Goal: Task Accomplishment & Management: Manage account settings

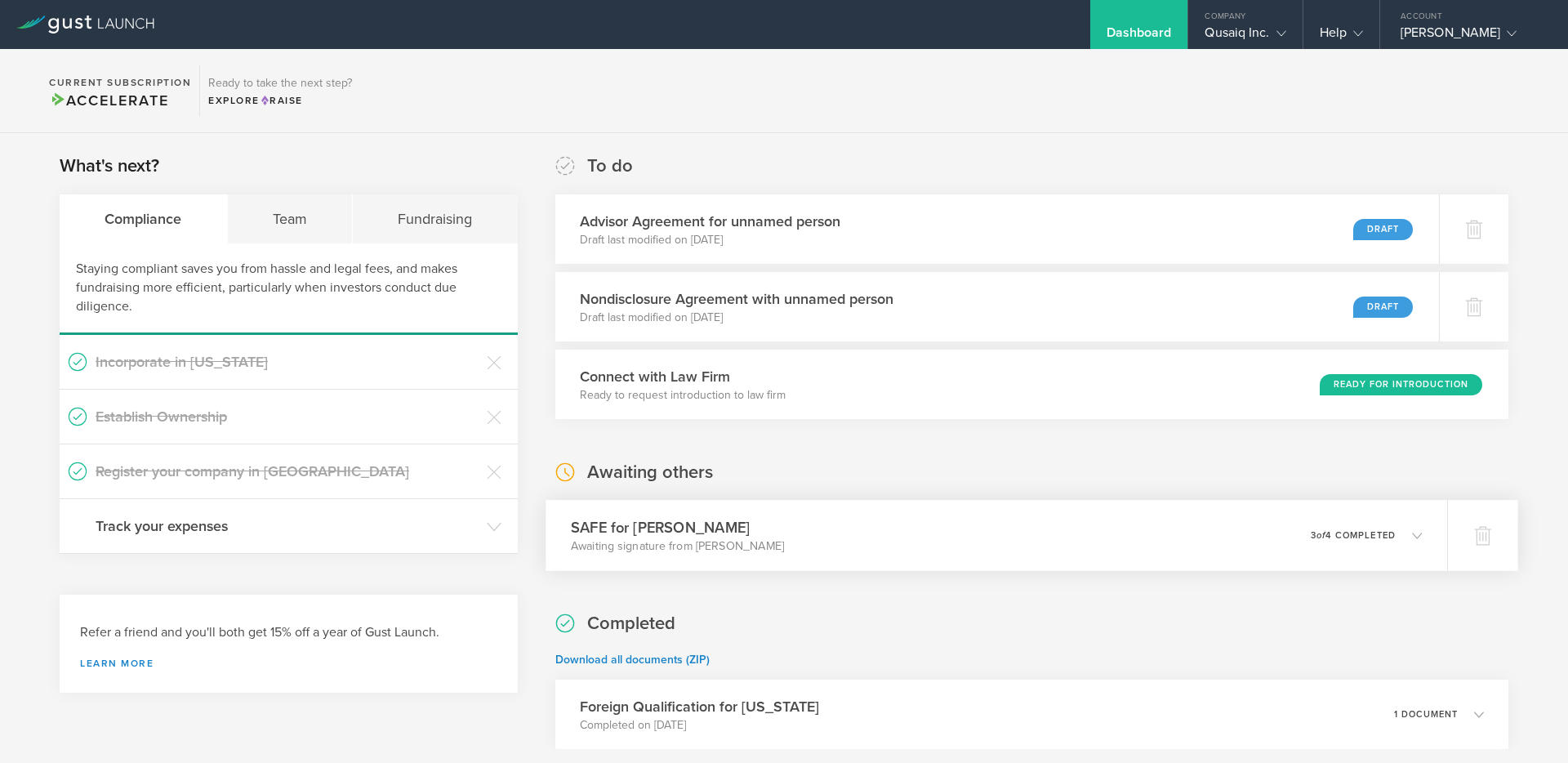
click at [1344, 535] on p "3 of 4 completed" at bounding box center [1352, 535] width 85 height 9
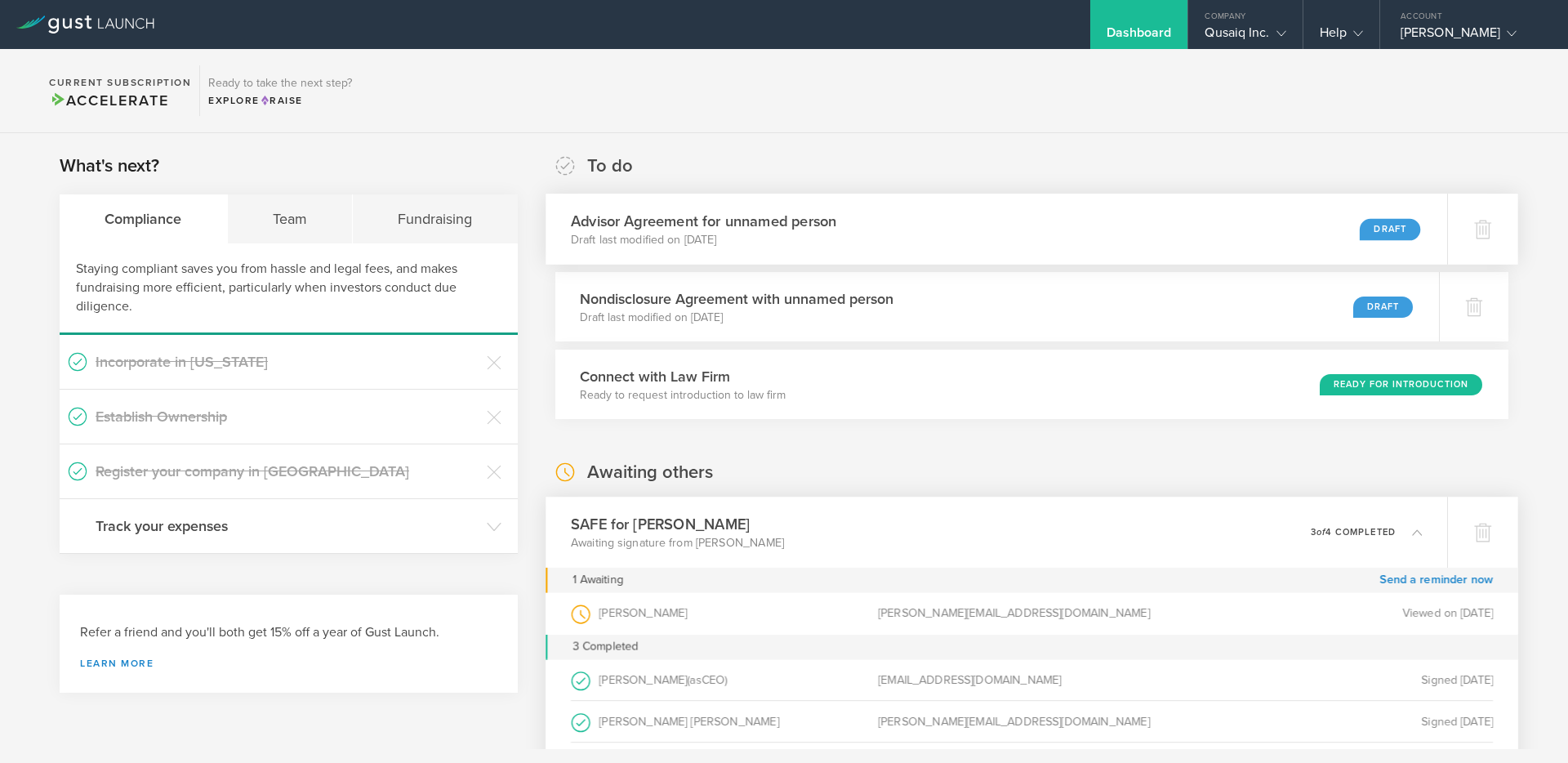
click at [892, 234] on div "Advisor Agreement for unnamed person Draft last modified on Jul 16, 2025 Draft" at bounding box center [996, 229] width 902 height 71
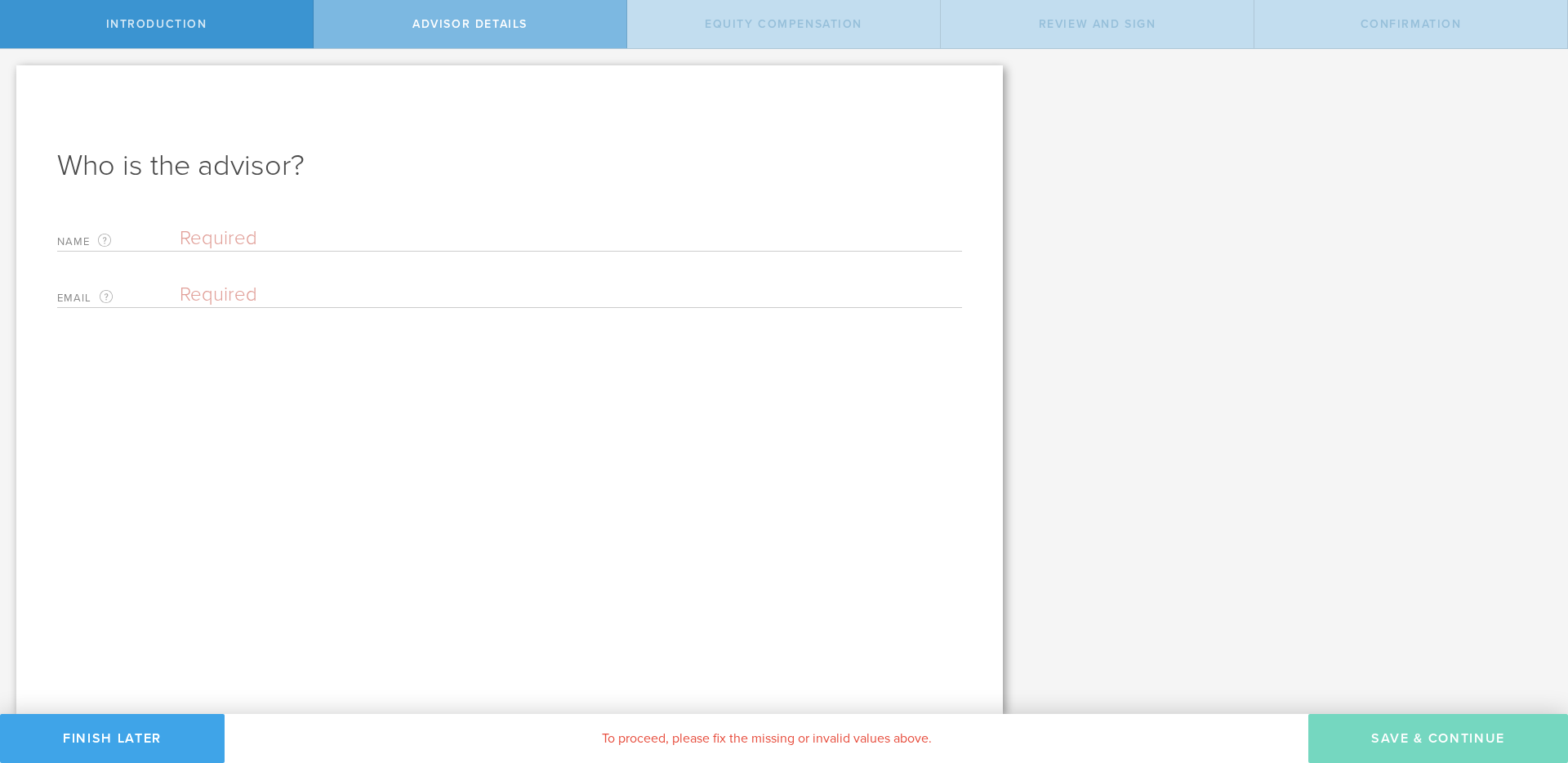
click at [162, 736] on button "Finish Later" at bounding box center [112, 739] width 224 height 49
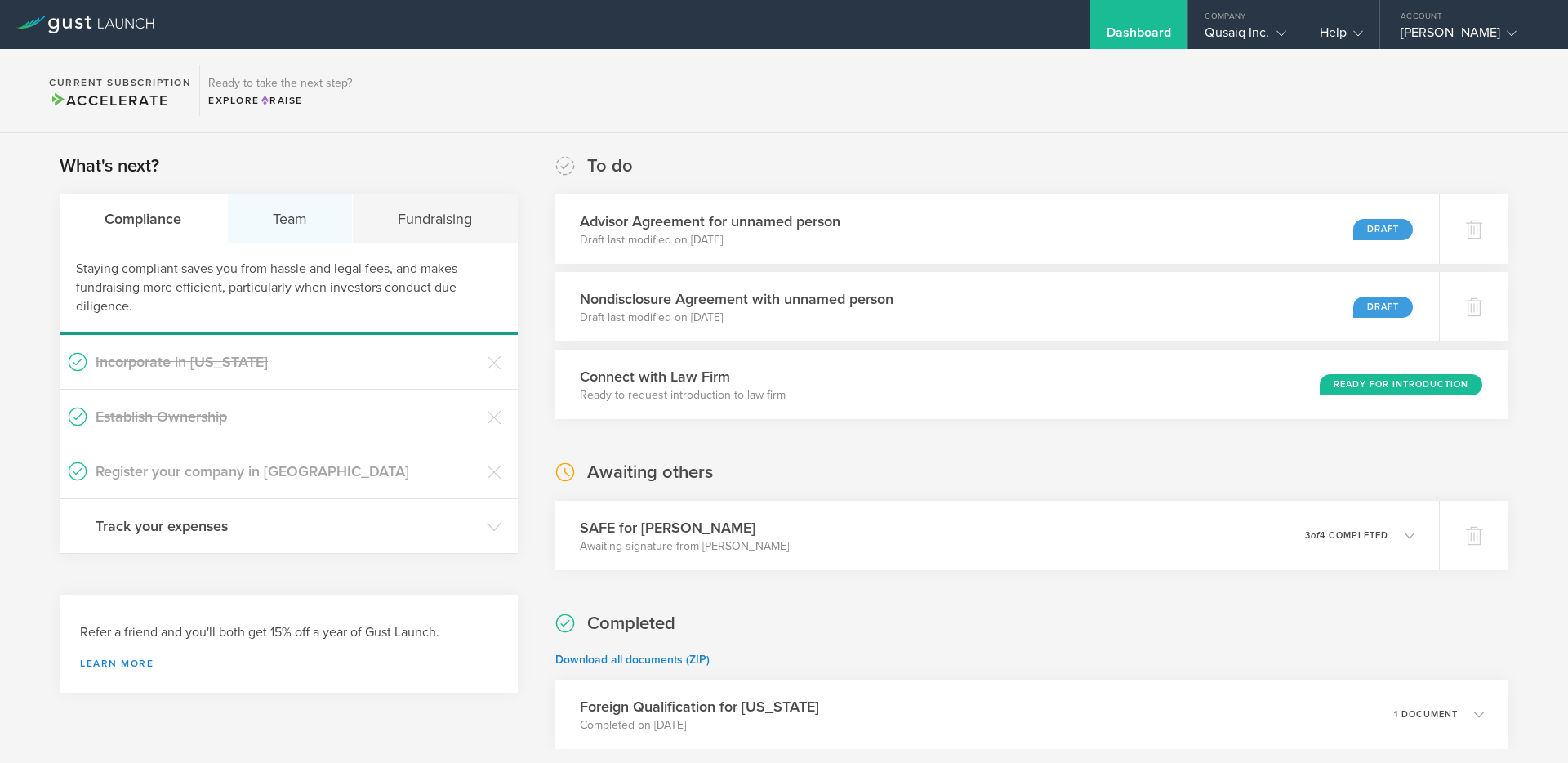
click at [303, 211] on div "Team" at bounding box center [291, 219] width 126 height 49
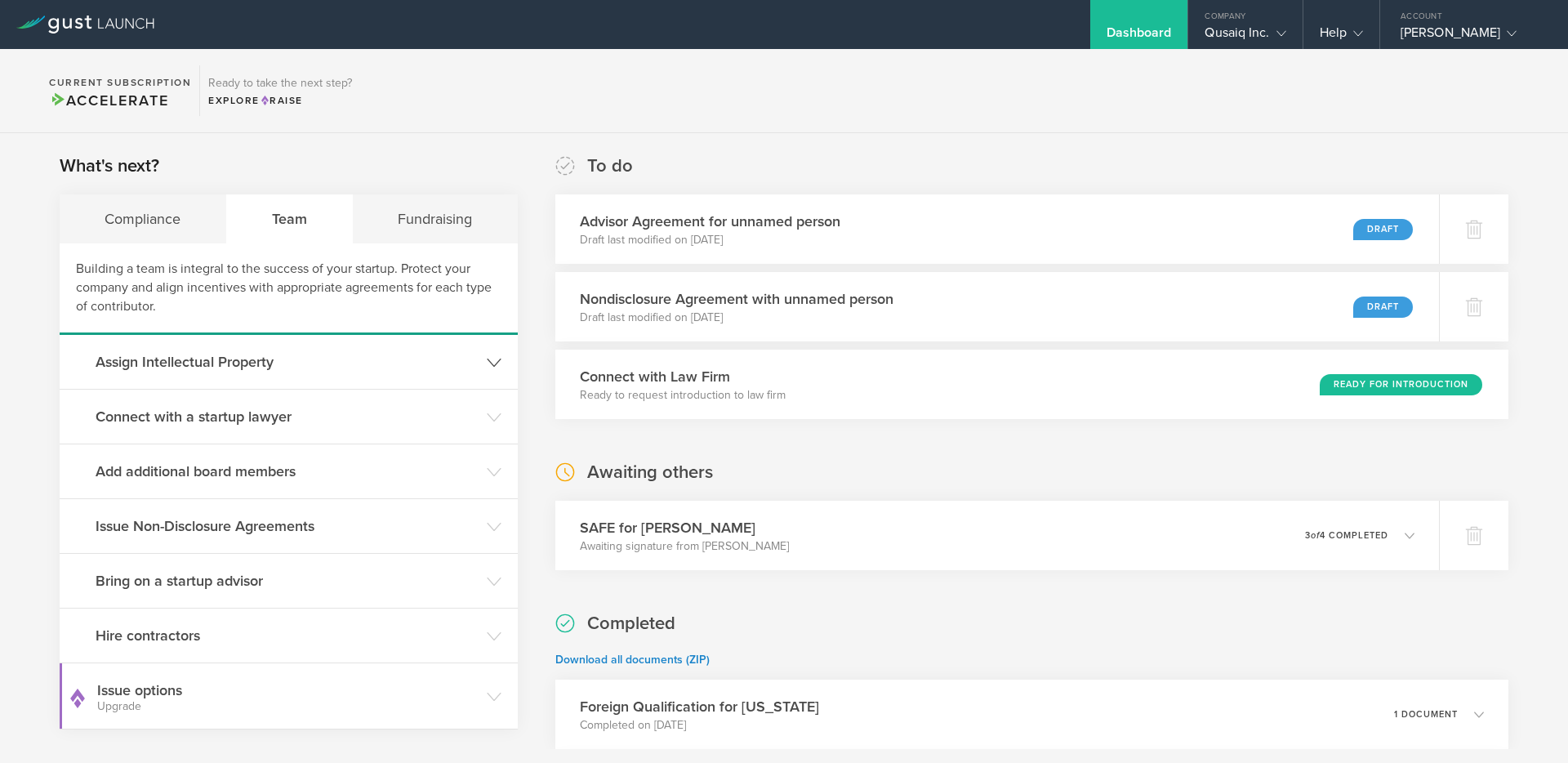
click at [266, 366] on h3 "Assign Intellectual Property" at bounding box center [286, 361] width 383 height 21
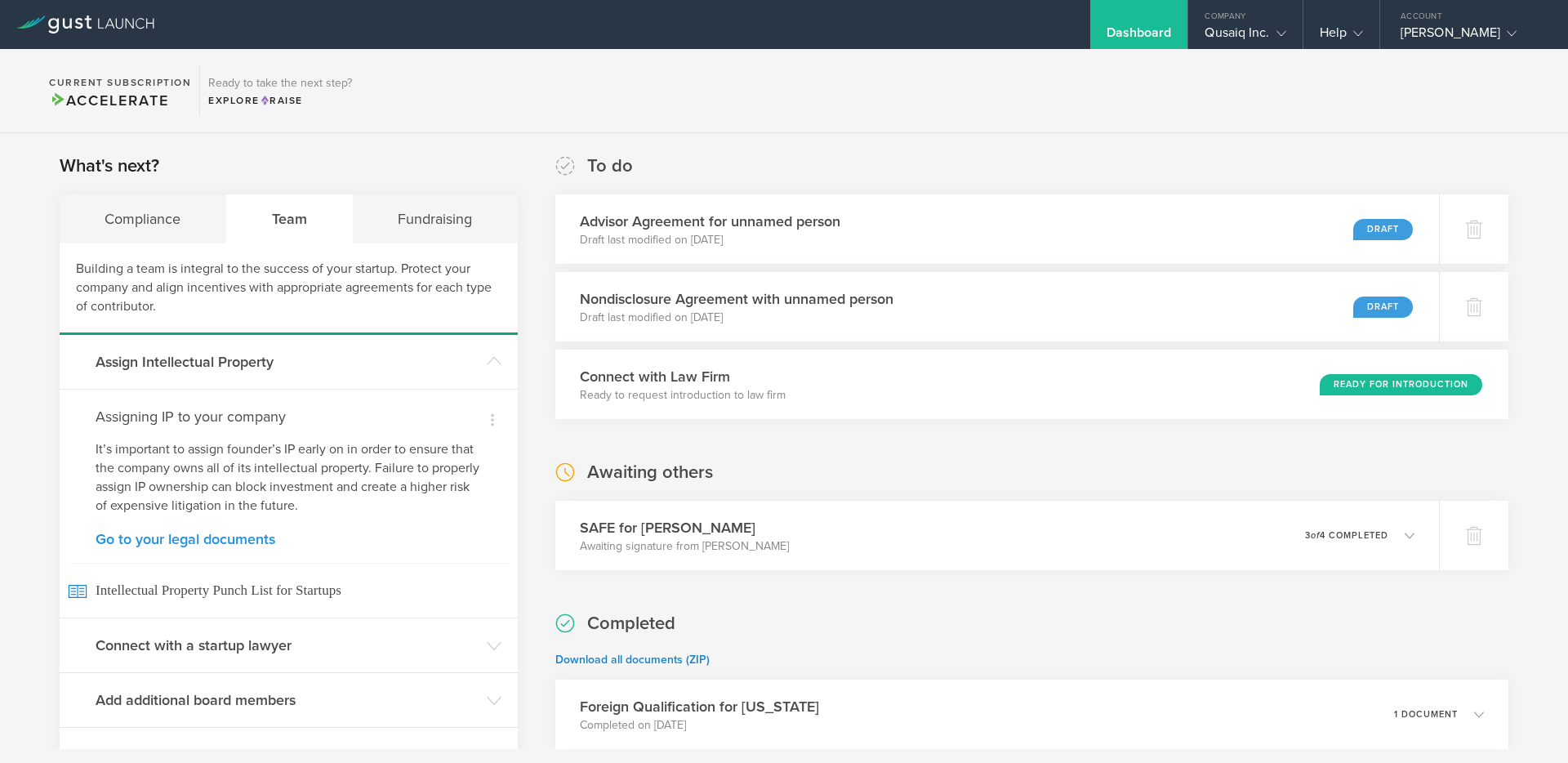
click at [224, 541] on link "Go to your legal documents" at bounding box center [288, 539] width 386 height 15
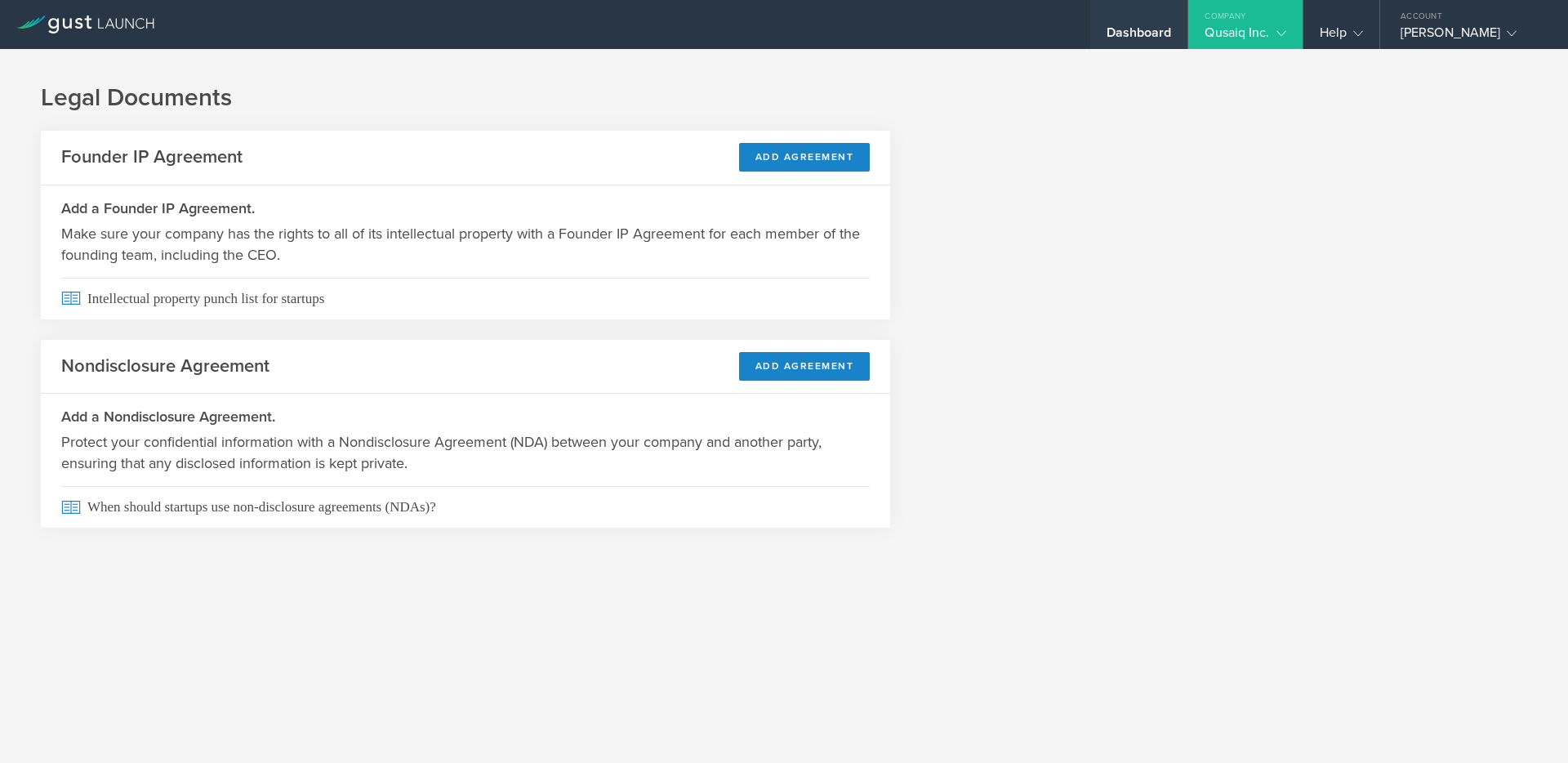
click at [1146, 30] on div "Dashboard" at bounding box center [1139, 37] width 65 height 24
